Goal: Task Accomplishment & Management: Manage account settings

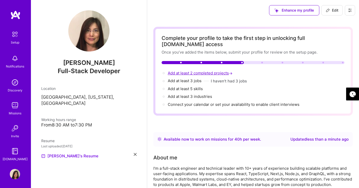
click at [200, 71] on span "Add at least 2 completed projects →" at bounding box center [201, 73] width 66 height 5
select select "US"
select select "Right Now"
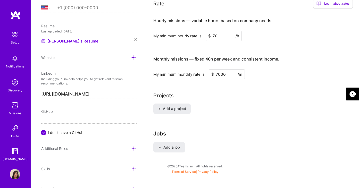
scroll to position [371, 0]
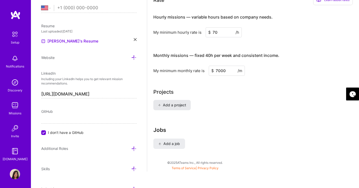
click at [163, 103] on span "Add a project" at bounding box center [172, 105] width 28 height 5
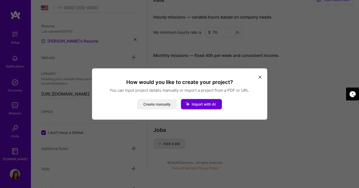
click at [163, 104] on button "Create manually" at bounding box center [157, 104] width 40 height 10
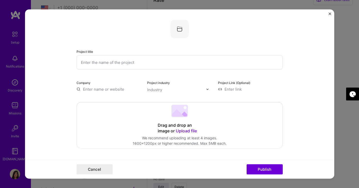
click at [108, 64] on input "text" at bounding box center [180, 62] width 206 height 14
type input "a"
click at [329, 13] on img "Close" at bounding box center [330, 14] width 3 height 3
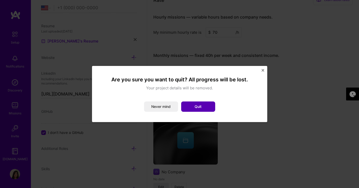
click at [196, 106] on button "Quit" at bounding box center [198, 107] width 34 height 10
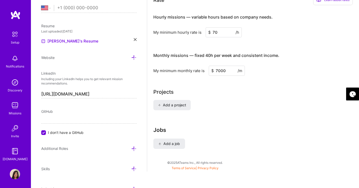
click at [214, 27] on input "70" at bounding box center [224, 32] width 36 height 10
click at [217, 27] on input "70" at bounding box center [224, 32] width 36 height 10
type input "75"
click at [228, 66] on input "7000" at bounding box center [227, 71] width 36 height 10
click at [251, 89] on div "Projects" at bounding box center [254, 92] width 200 height 8
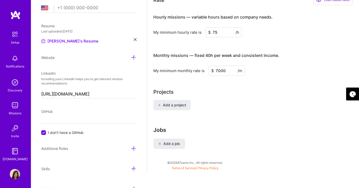
click at [220, 66] on input "7000" at bounding box center [227, 71] width 36 height 10
type input "7500"
click at [277, 66] on div "My minimum monthly rate is $ 7500 /m" at bounding box center [254, 71] width 200 height 10
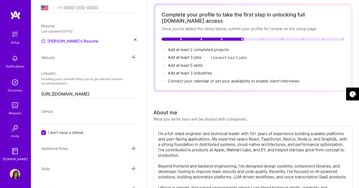
scroll to position [0, 0]
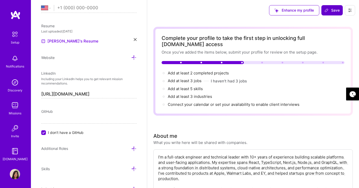
click at [335, 13] on span "Save" at bounding box center [332, 10] width 15 height 5
